Goal: Transaction & Acquisition: Purchase product/service

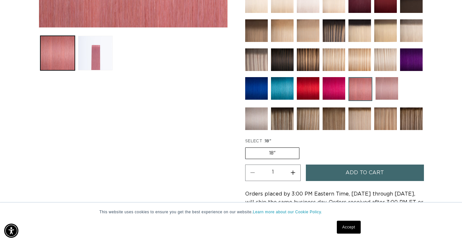
scroll to position [0, 416]
click at [384, 88] on img at bounding box center [386, 88] width 23 height 23
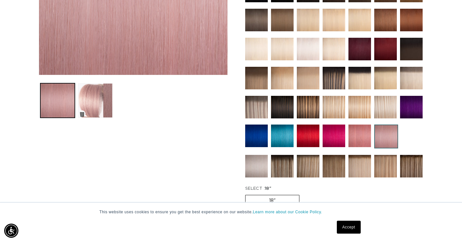
scroll to position [0, 832]
click at [357, 130] on img at bounding box center [359, 135] width 23 height 23
